Goal: Task Accomplishment & Management: Complete application form

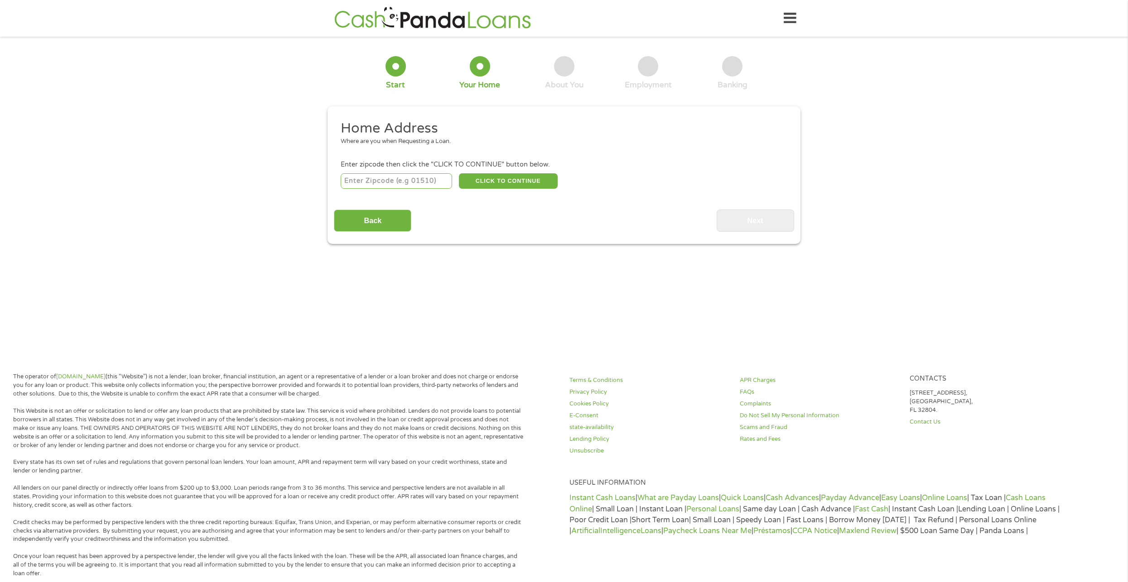
click at [353, 176] on input "number" at bounding box center [397, 180] width 112 height 15
type input "60622"
click at [389, 179] on input "60622" at bounding box center [397, 180] width 112 height 15
click at [499, 184] on button "CLICK TO CONTINUE" at bounding box center [508, 180] width 99 height 15
type input "60622"
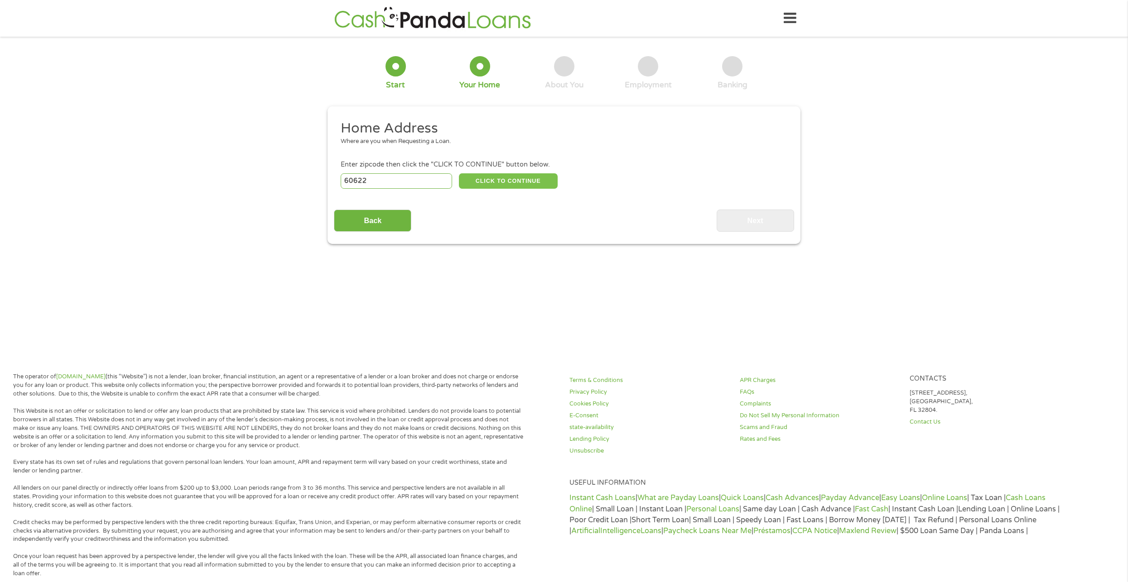
type input "[GEOGRAPHIC_DATA]"
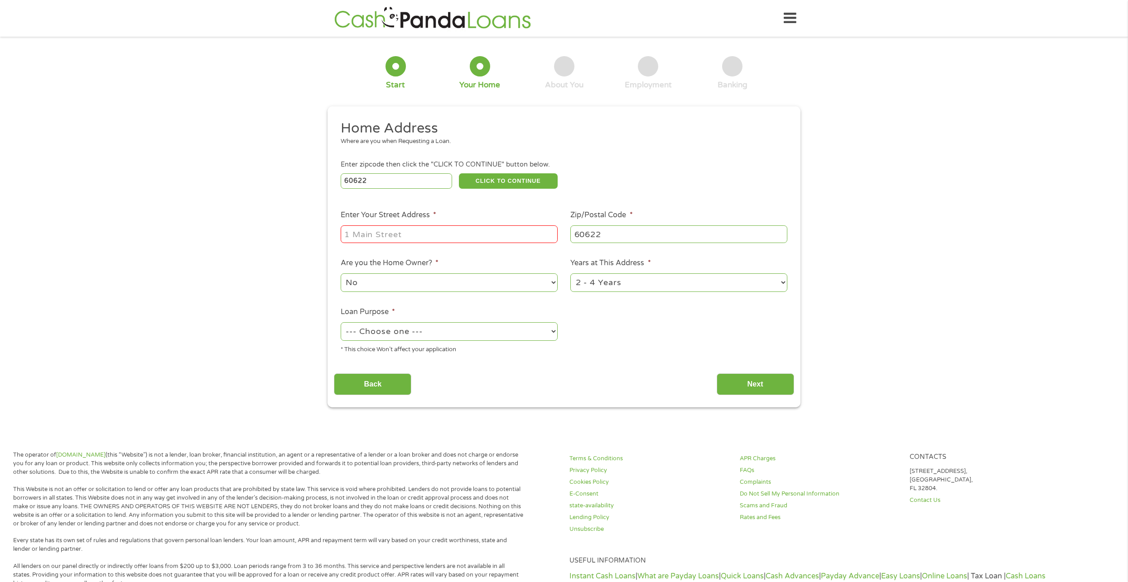
click at [354, 233] on input "Enter Your Street Address *" at bounding box center [449, 234] width 217 height 17
type input "[STREET_ADDRESS][US_STATE]"
click at [379, 332] on select "--- Choose one --- Pay Bills Debt Consolidation Home Improvement Major Purchase…" at bounding box center [449, 331] width 217 height 19
select select "paybills"
click at [341, 322] on select "--- Choose one --- Pay Bills Debt Consolidation Home Improvement Major Purchase…" at bounding box center [449, 331] width 217 height 19
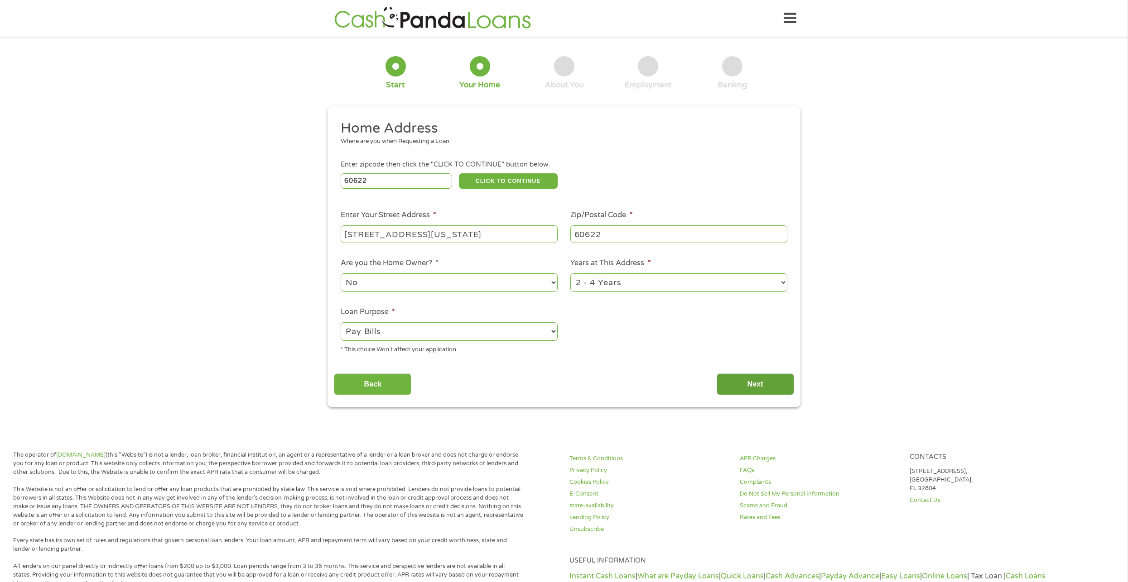
click at [754, 390] on input "Next" at bounding box center [755, 385] width 77 height 22
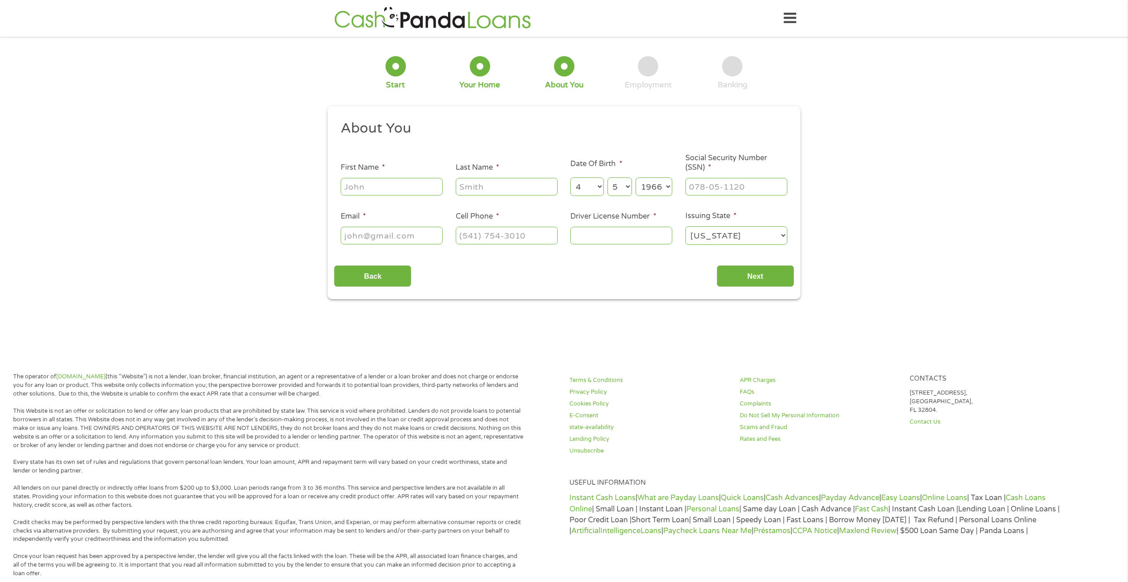
click at [349, 185] on input "First Name *" at bounding box center [392, 186] width 102 height 17
type input "[PERSON_NAME]"
select select "23"
select select "1954"
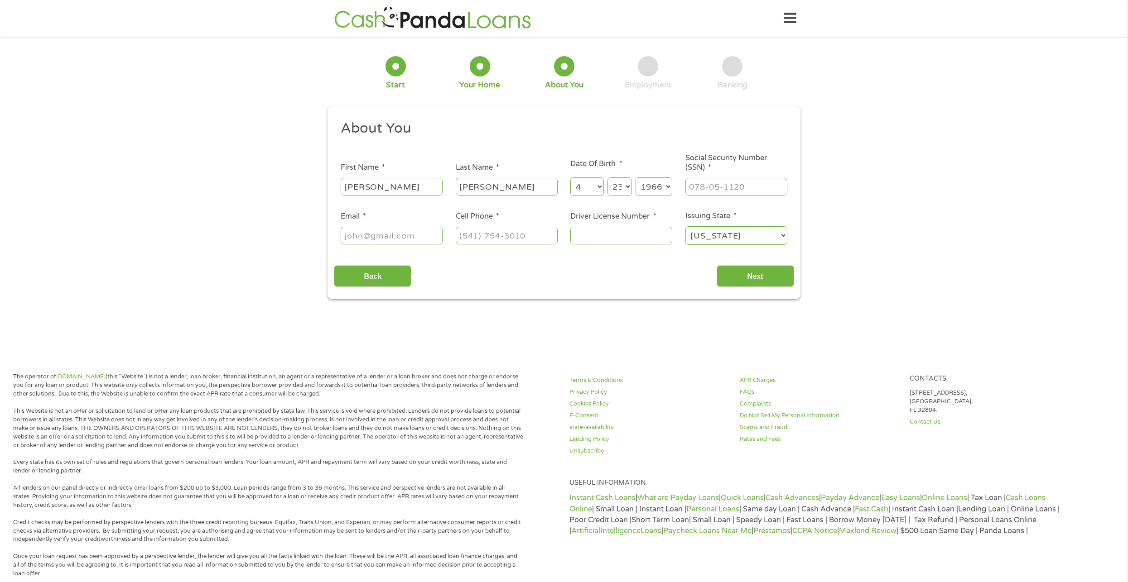
type input "[EMAIL_ADDRESS][DOMAIN_NAME]"
type input "[PHONE_NUMBER]"
click at [598, 233] on input "Driver License Number *" at bounding box center [621, 235] width 102 height 17
type input "F435"
